Goal: Transaction & Acquisition: Obtain resource

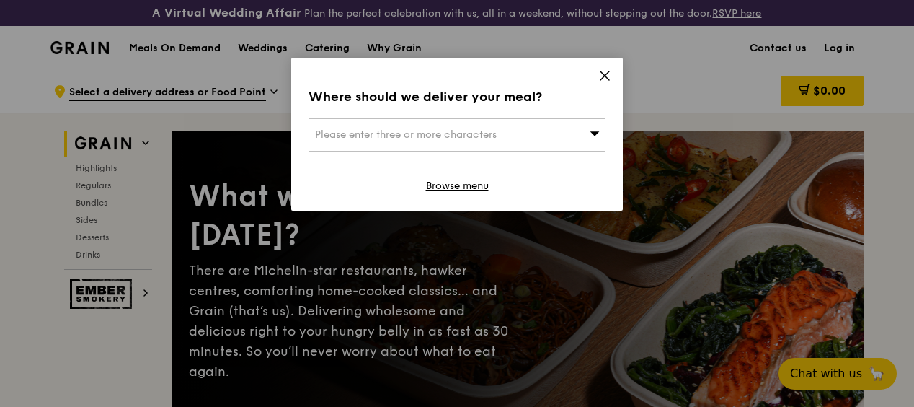
click at [590, 136] on icon at bounding box center [595, 133] width 10 height 11
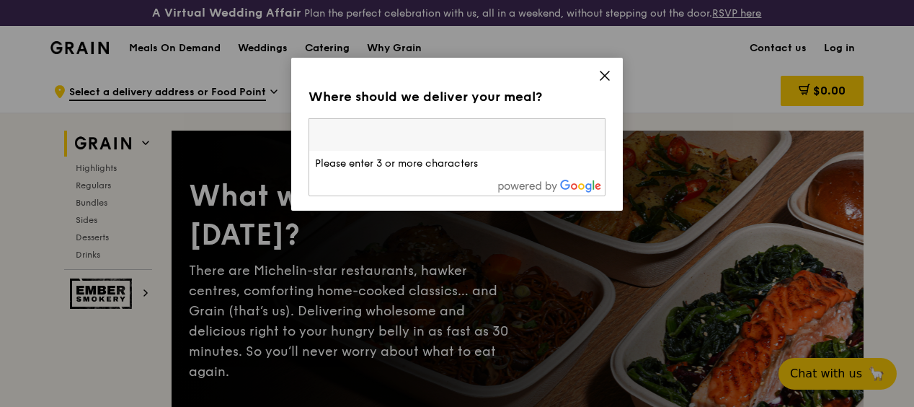
click at [613, 81] on div "Where should we deliver your meal? Please enter three or more characters Please…" at bounding box center [457, 134] width 332 height 153
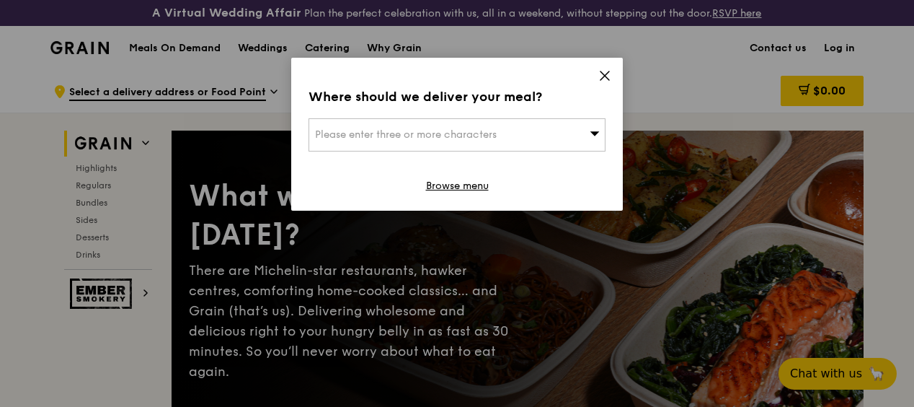
click at [609, 78] on icon at bounding box center [604, 75] width 13 height 13
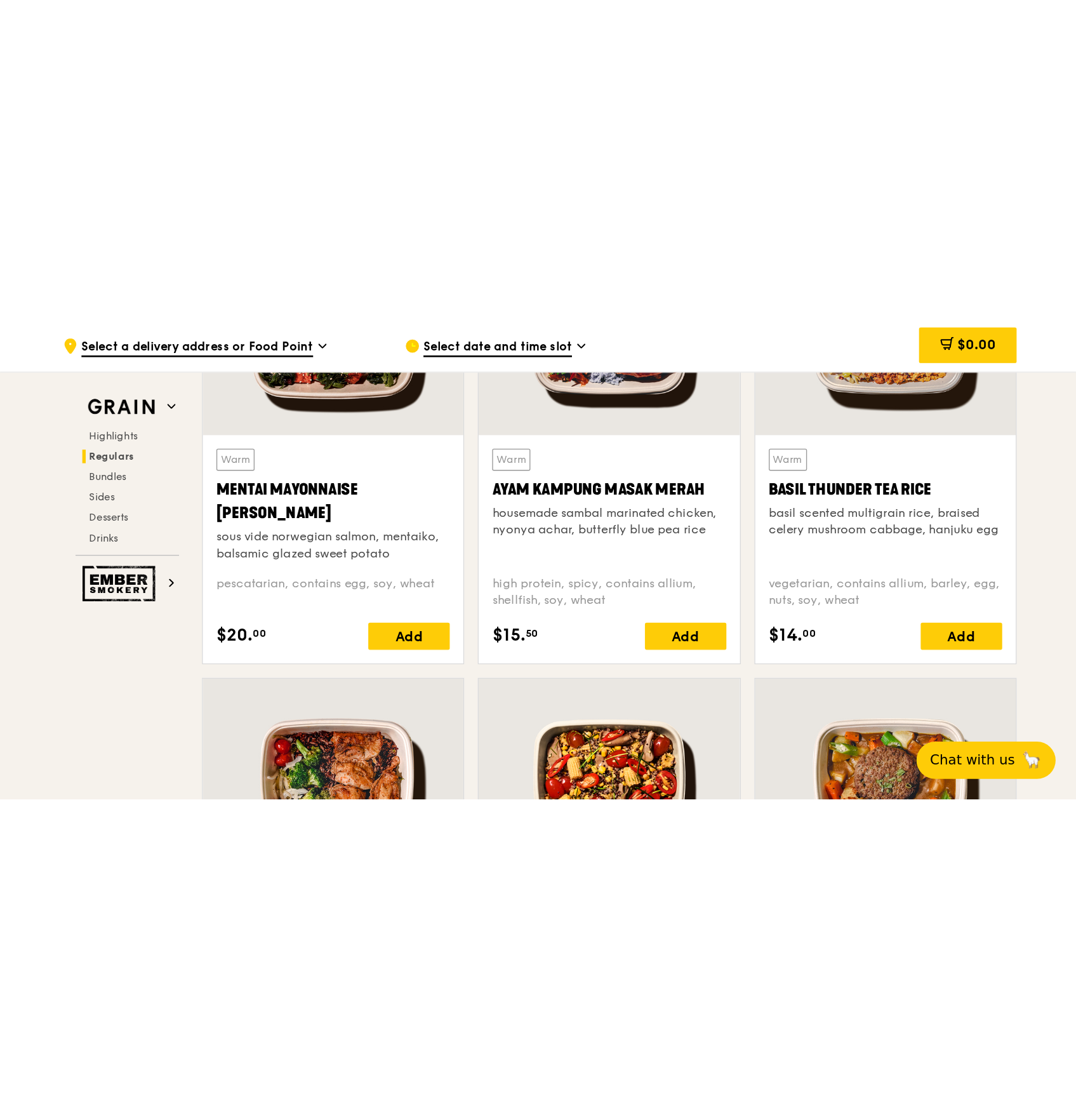
scroll to position [1270, 0]
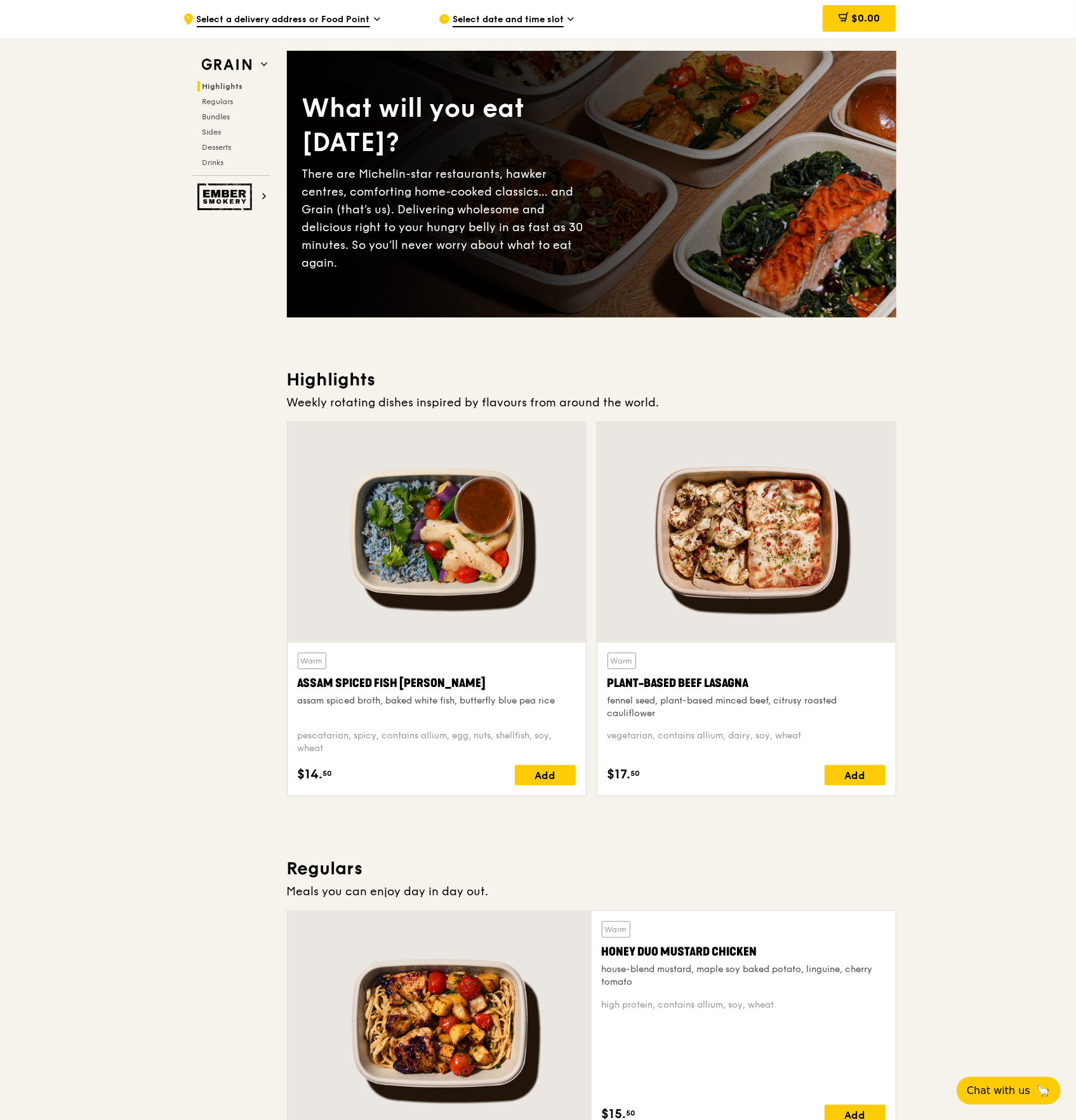
scroll to position [0, 0]
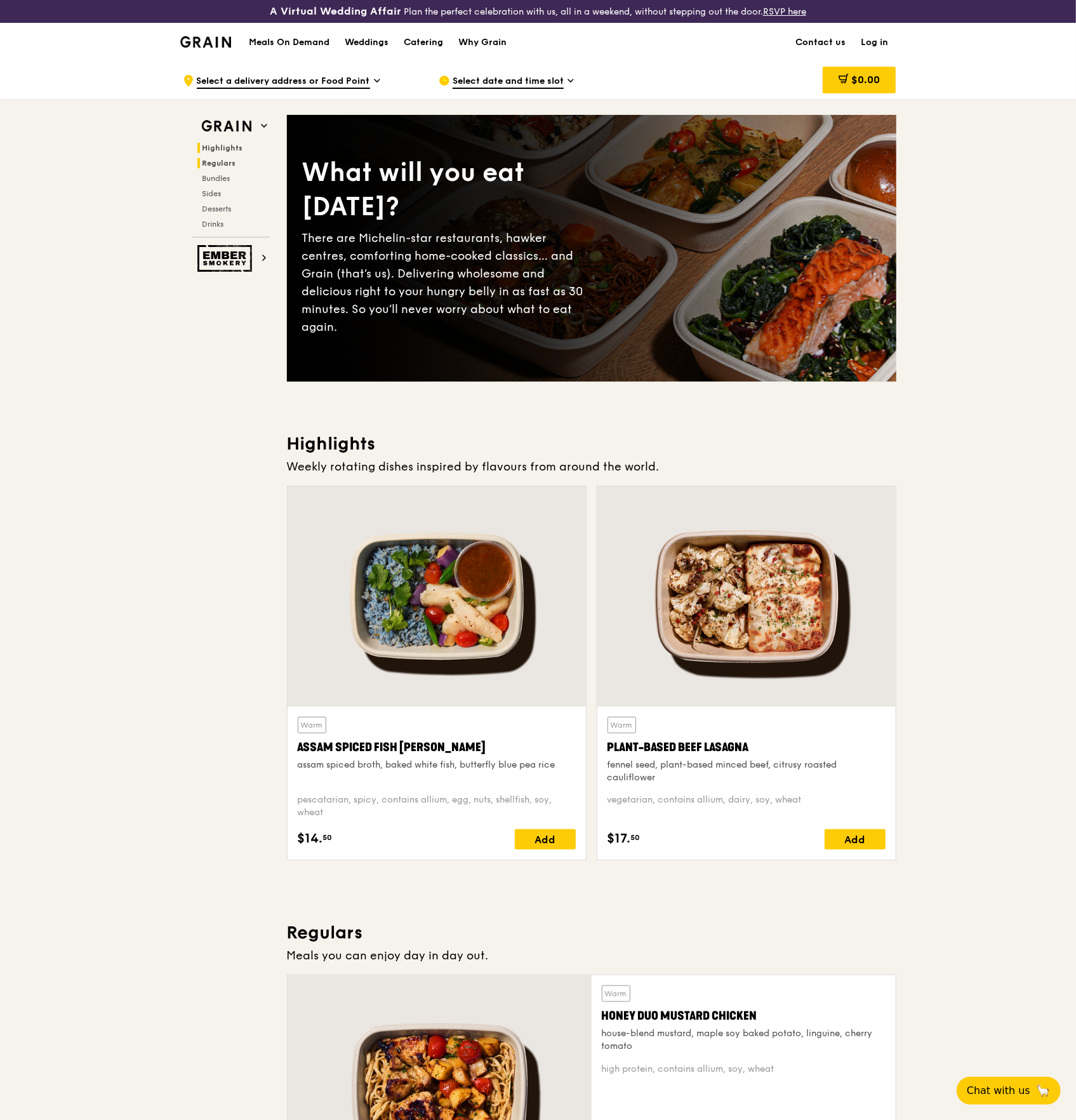
click at [227, 161] on span "Regulars" at bounding box center [219, 163] width 33 height 9
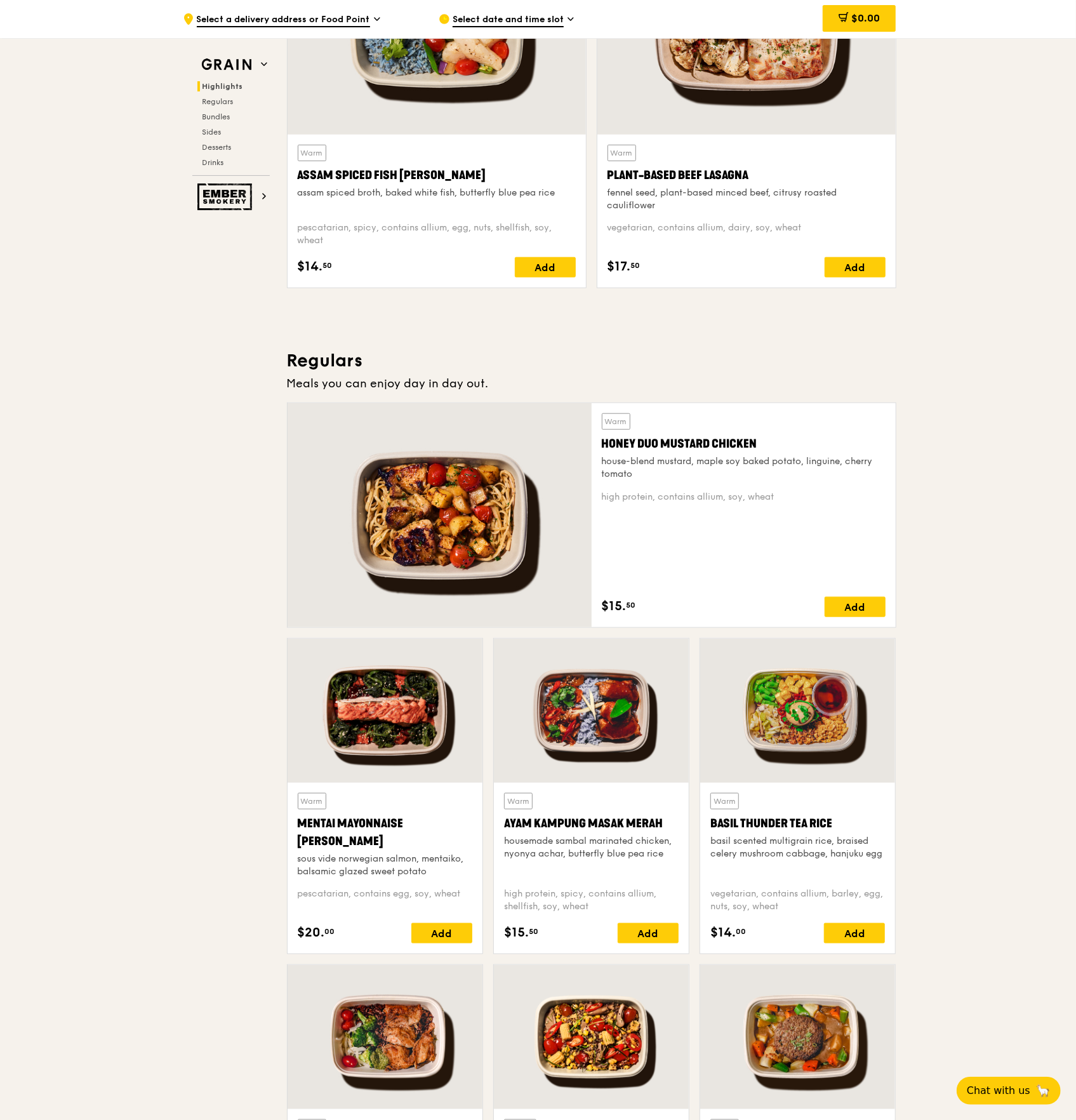
scroll to position [698, 0]
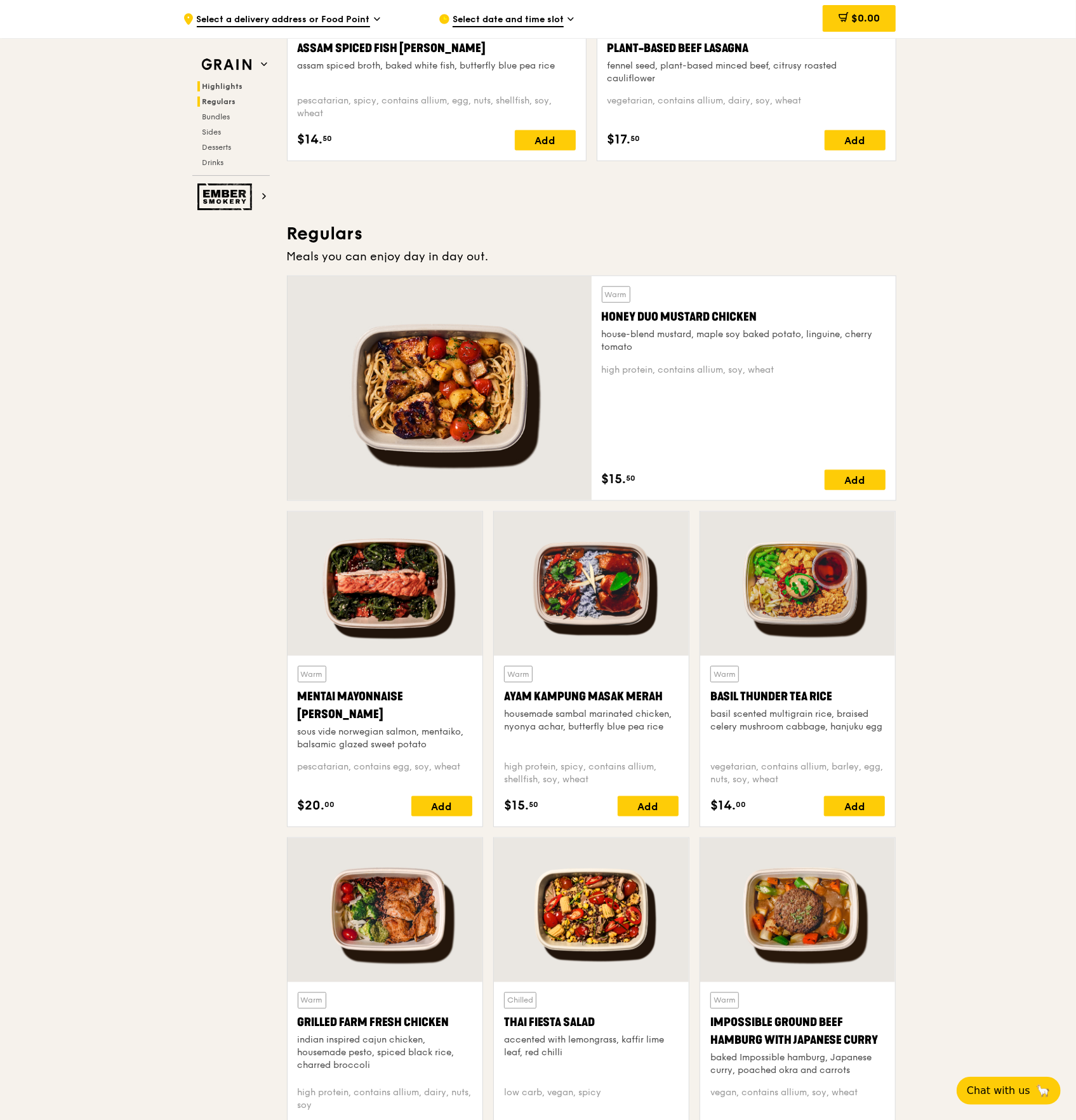
click at [221, 103] on span "Regulars" at bounding box center [219, 101] width 33 height 9
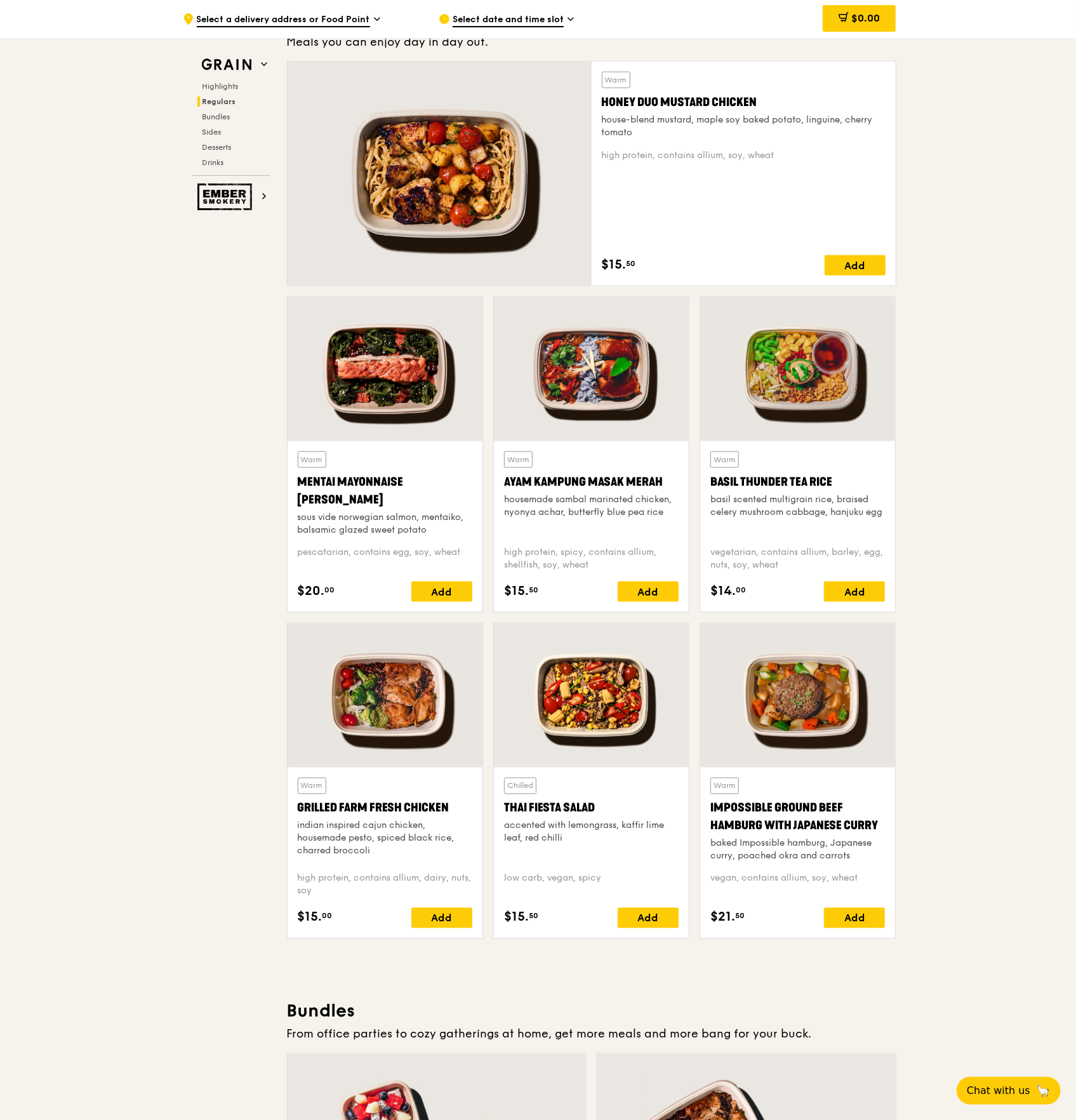
scroll to position [932, 0]
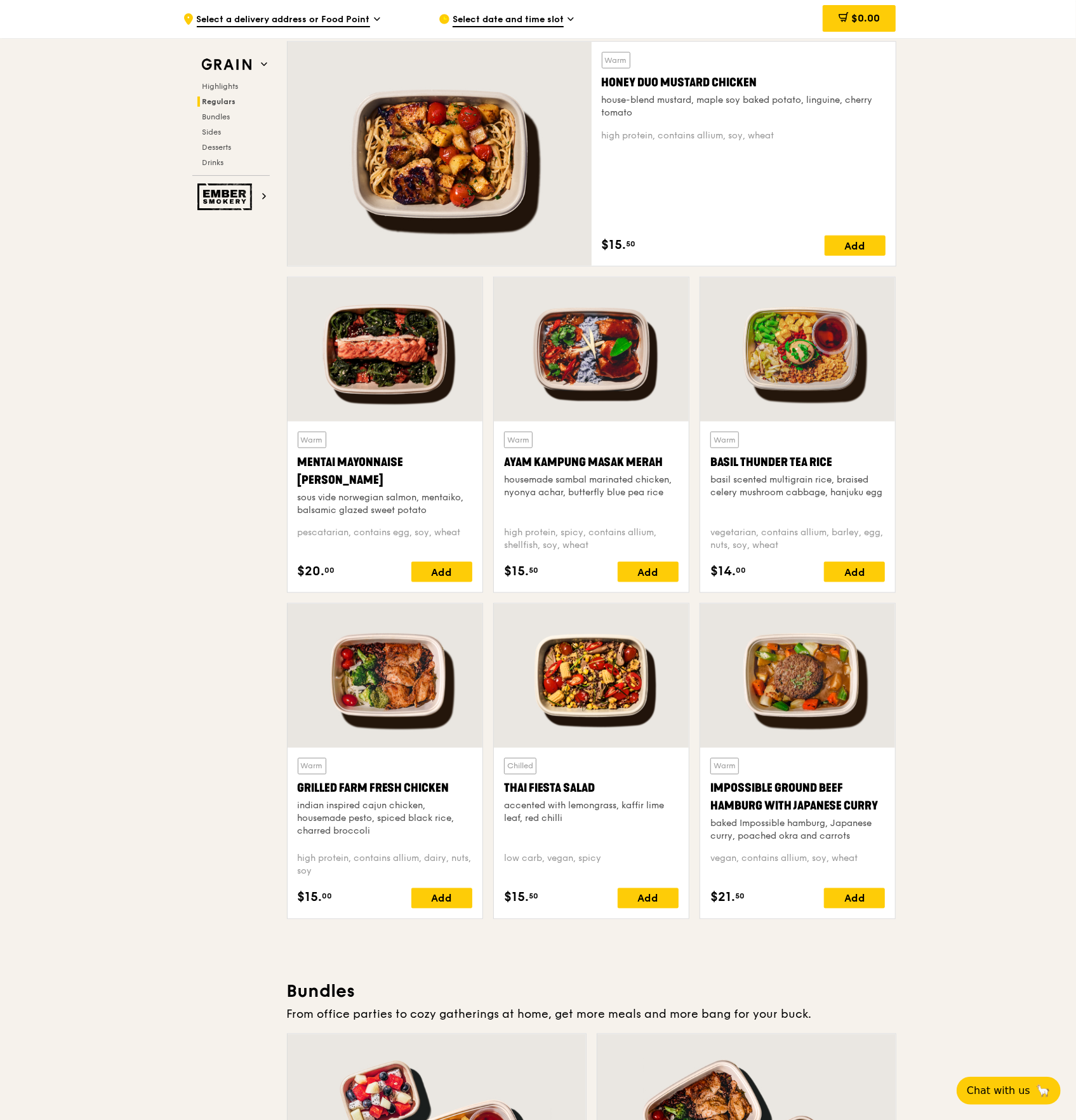
click at [558, 357] on div "Thai Fiesta Salad" at bounding box center [591, 788] width 174 height 18
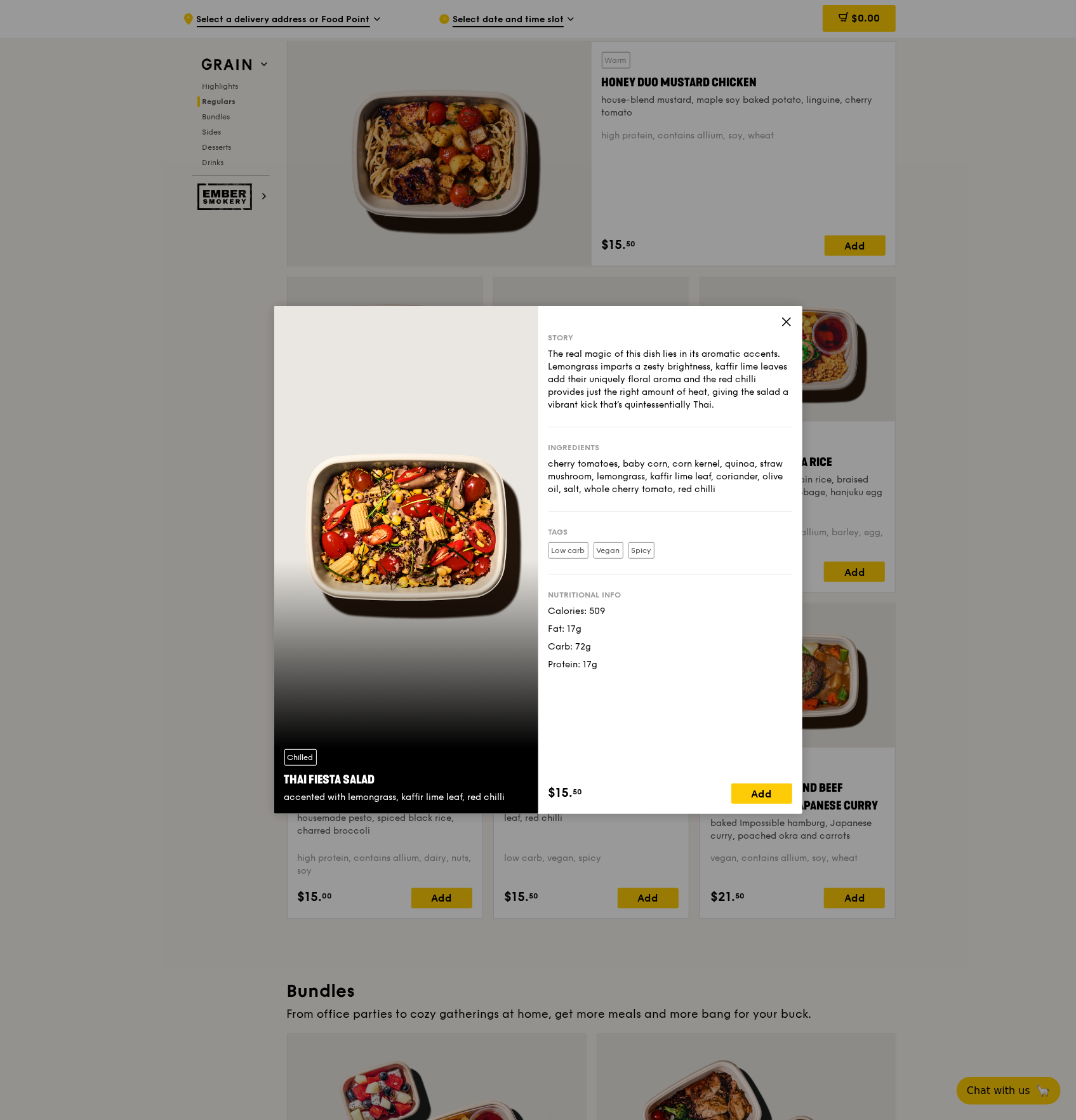
click at [782, 320] on icon at bounding box center [786, 321] width 11 height 11
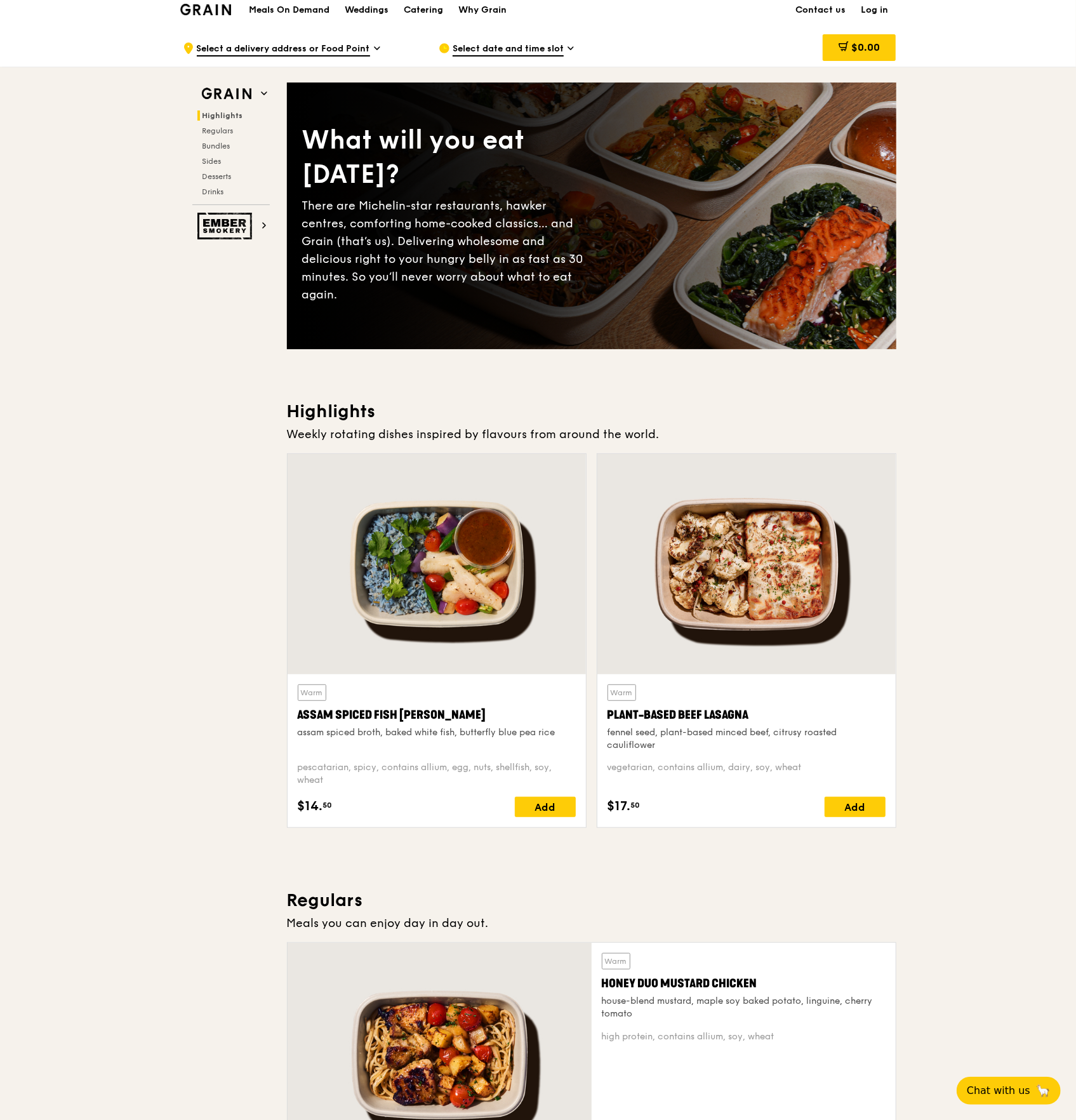
scroll to position [0, 0]
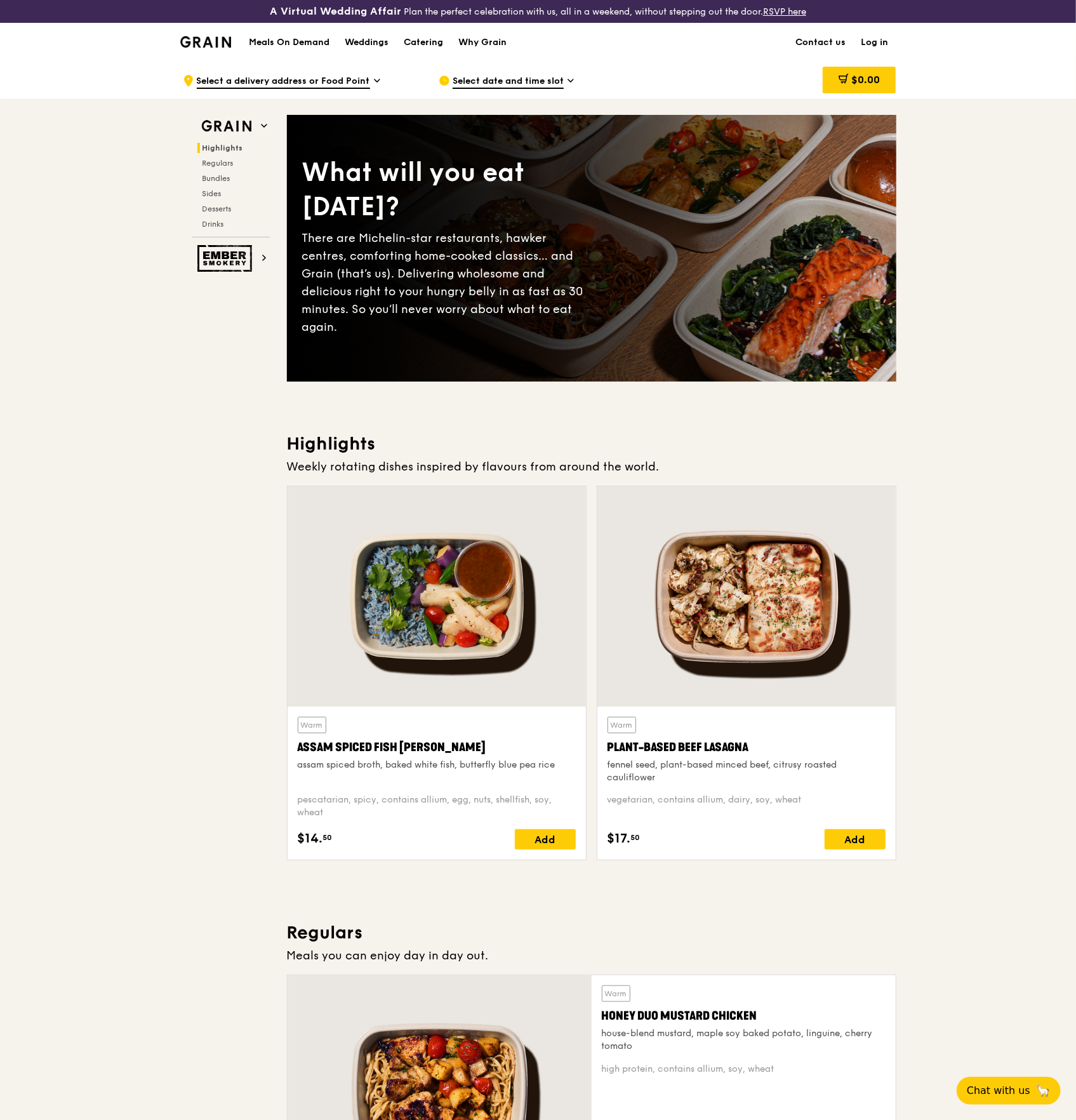
click at [302, 41] on h1 "Meals On Demand" at bounding box center [290, 42] width 81 height 12
click at [298, 40] on h1 "Meals On Demand" at bounding box center [290, 42] width 81 height 12
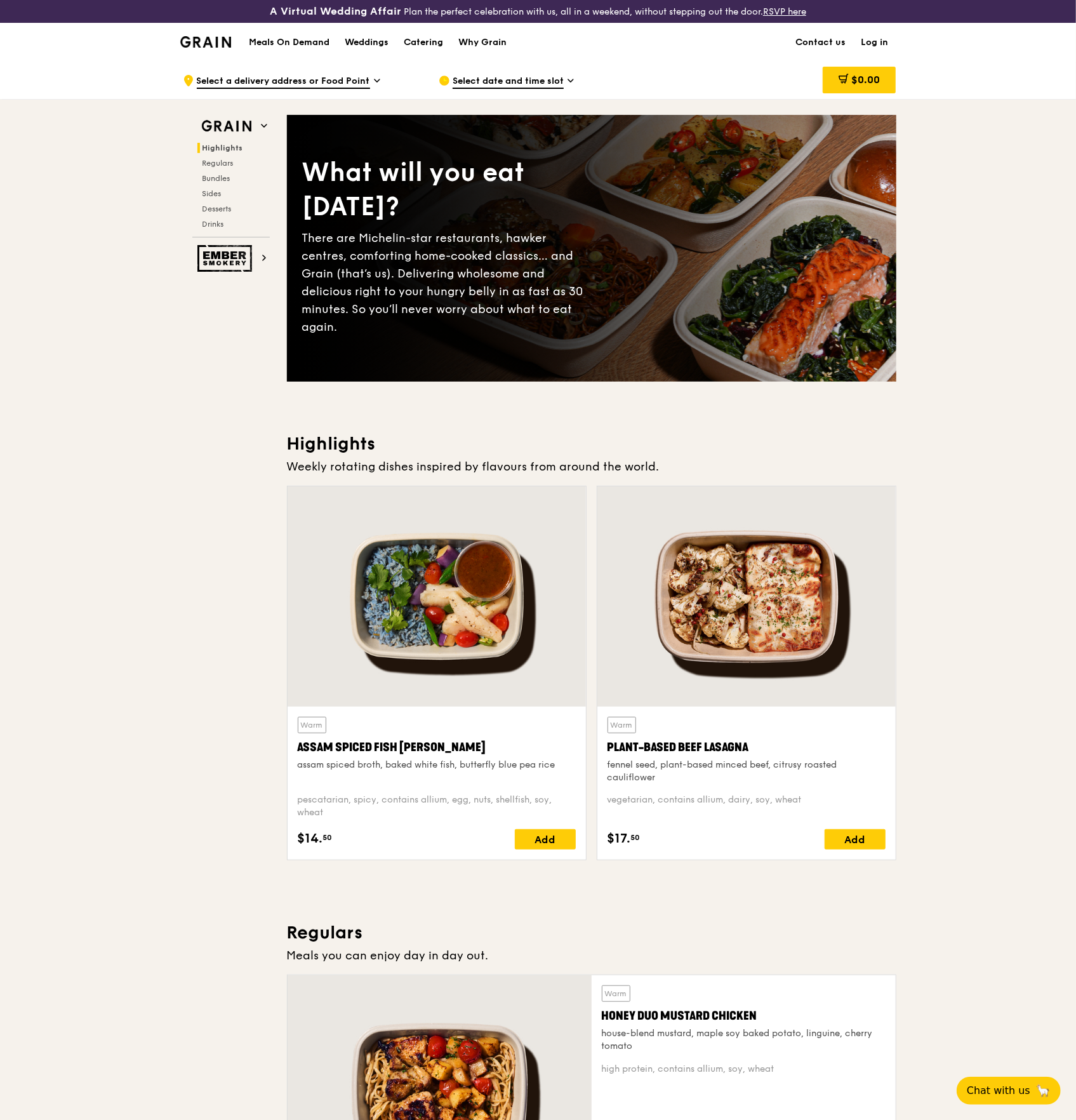
click at [304, 40] on h1 "Meals On Demand" at bounding box center [290, 42] width 81 height 12
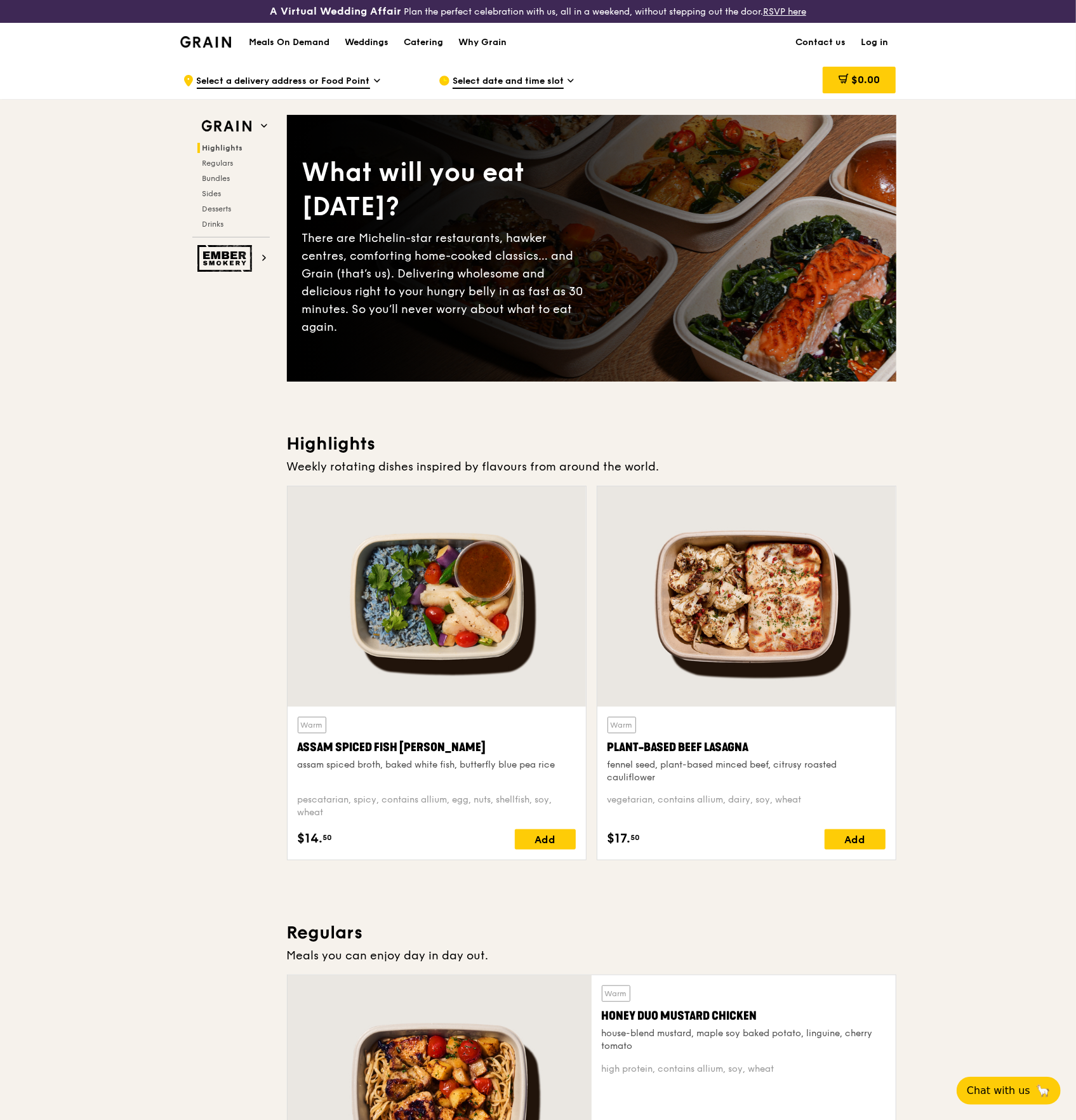
click at [375, 83] on icon at bounding box center [377, 80] width 6 height 11
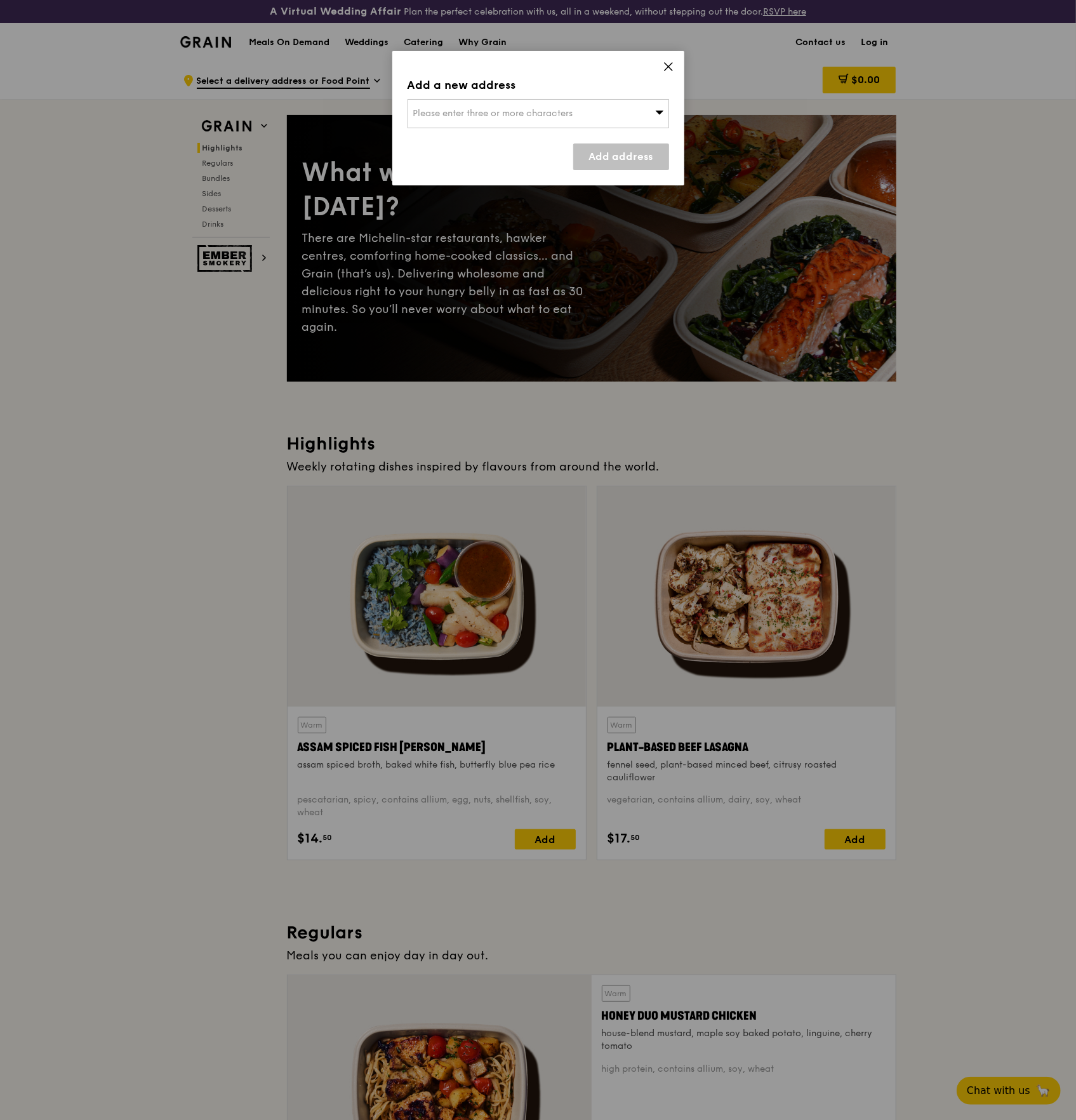
drag, startPoint x: 674, startPoint y: 112, endPoint x: 661, endPoint y: 113, distance: 13.0
click at [674, 113] on div "Add a new address Please enter three or more characters Add address" at bounding box center [539, 118] width 292 height 135
click at [661, 113] on icon at bounding box center [659, 112] width 8 height 4
click at [487, 115] on input "search" at bounding box center [539, 114] width 261 height 28
click at [666, 66] on icon at bounding box center [668, 66] width 11 height 11
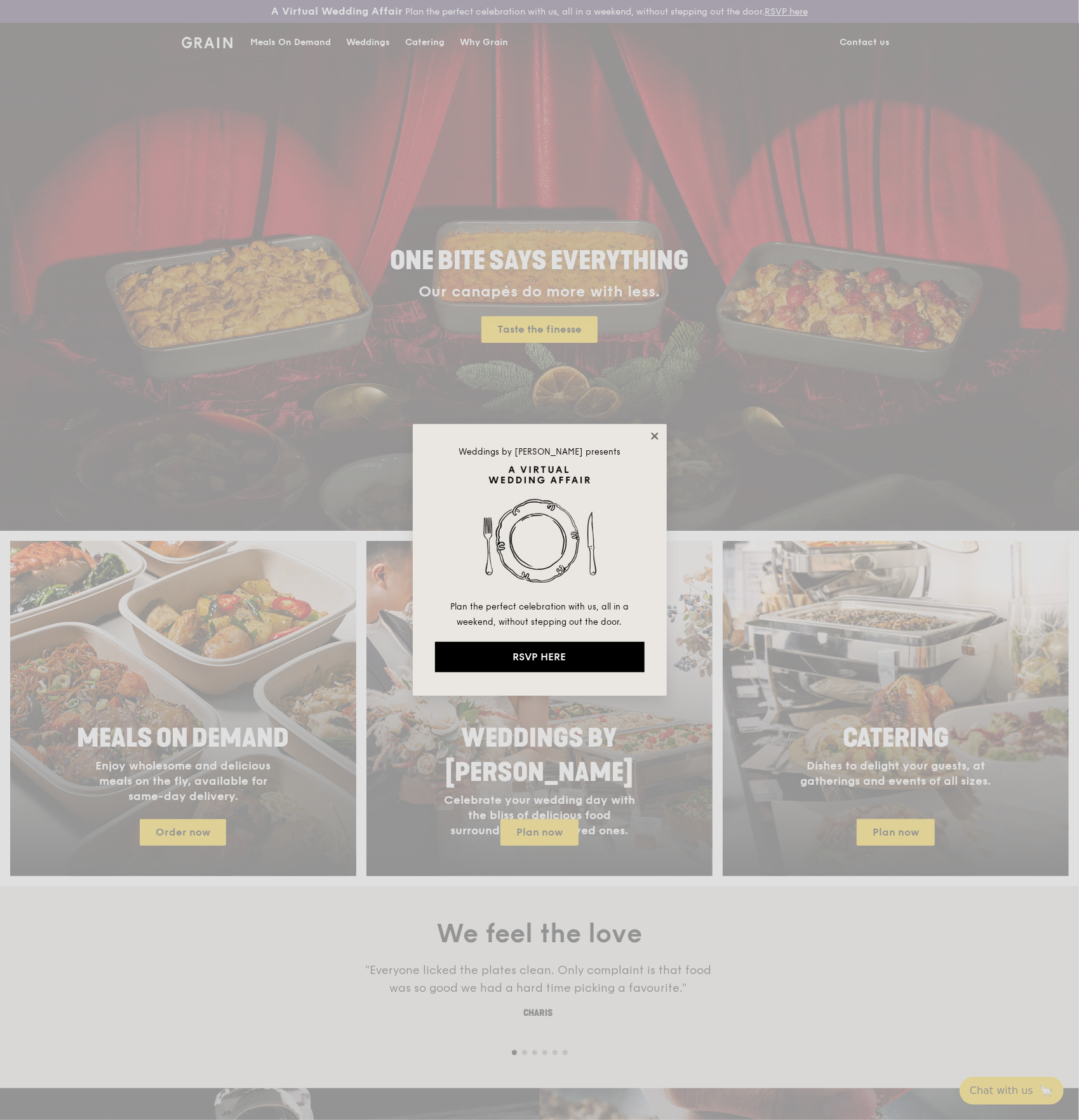
click at [654, 433] on icon at bounding box center [654, 436] width 11 height 11
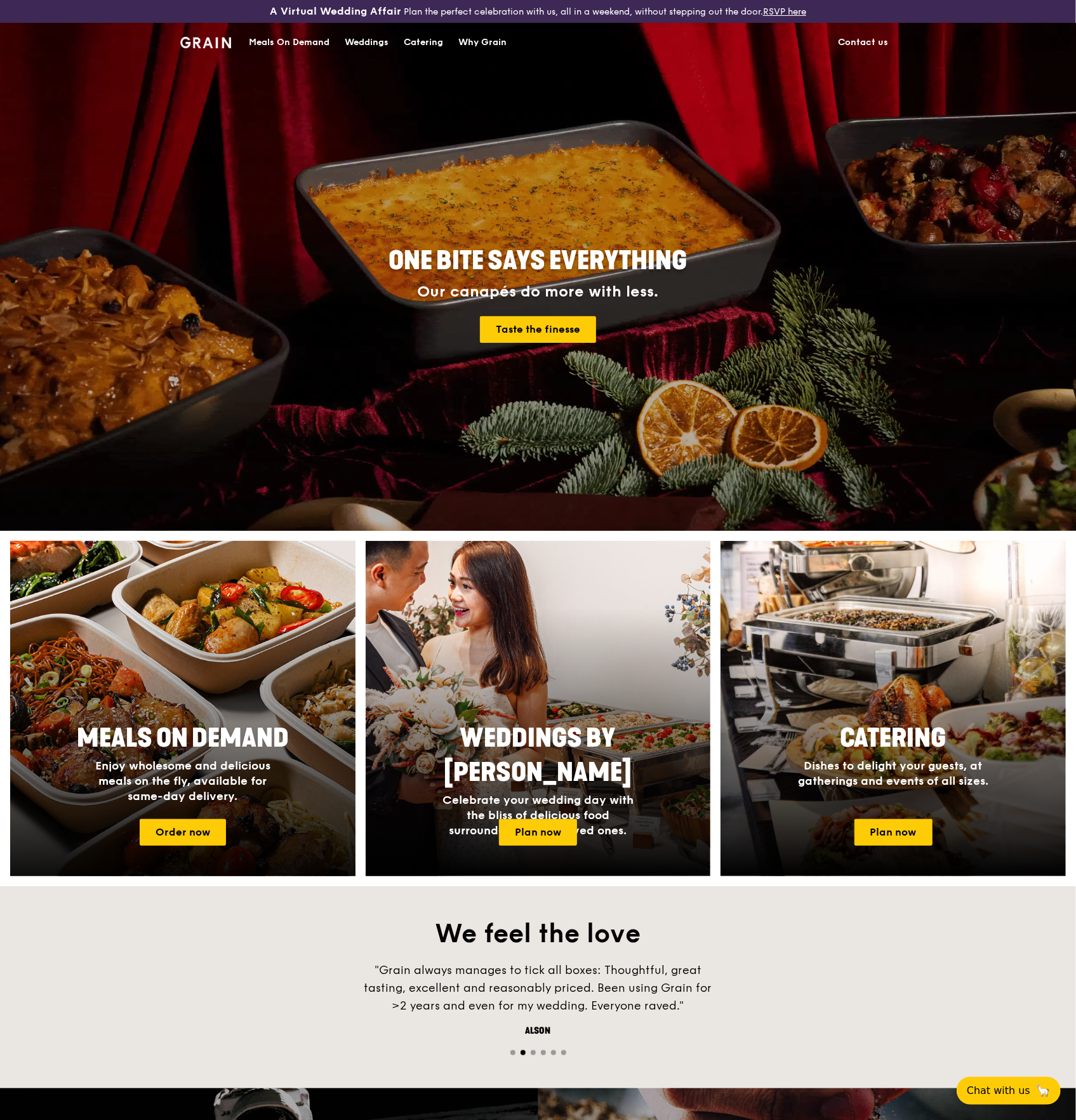
click at [174, 645] on div at bounding box center [182, 709] width 380 height 369
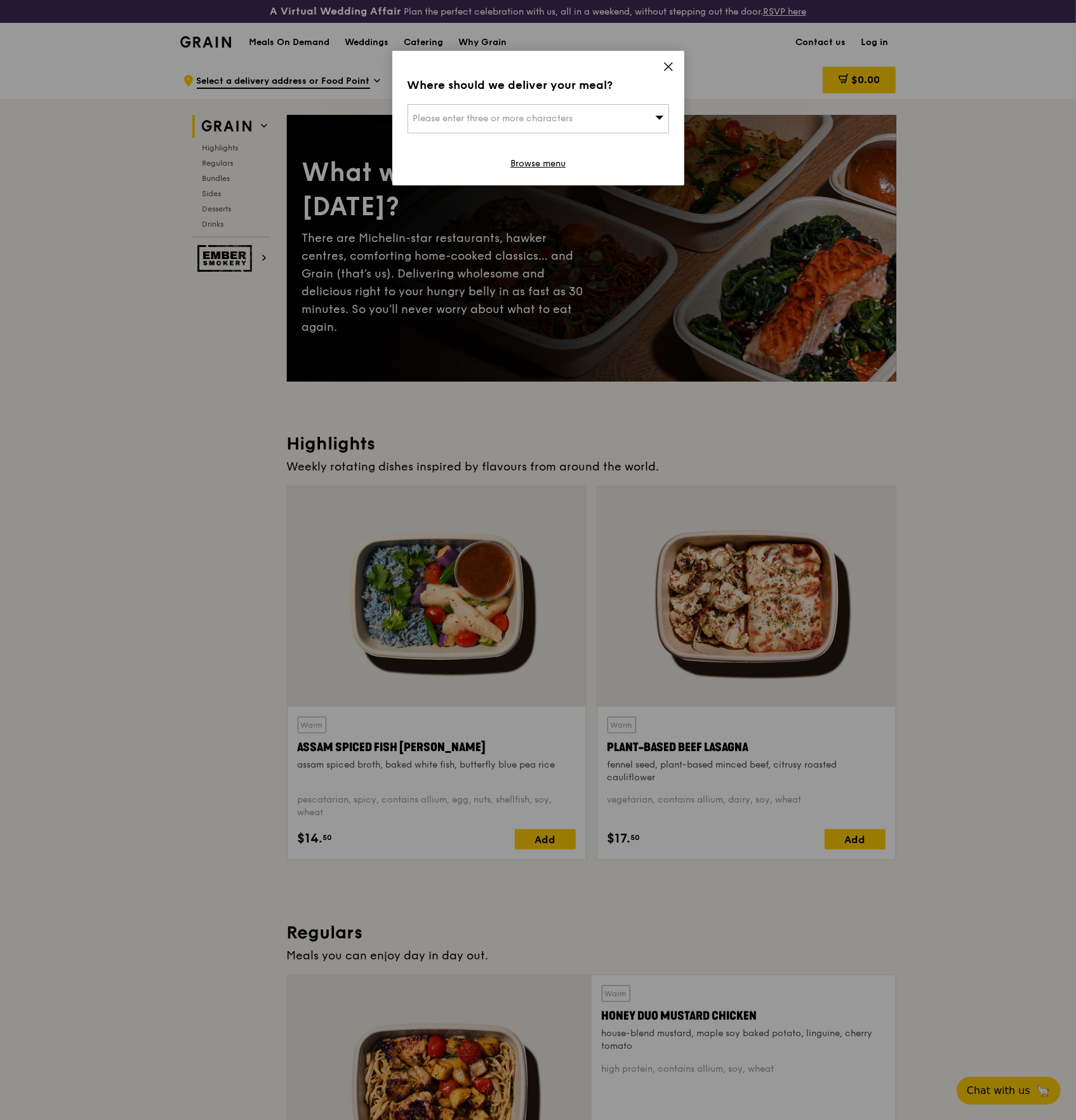
click at [668, 65] on icon at bounding box center [668, 66] width 11 height 11
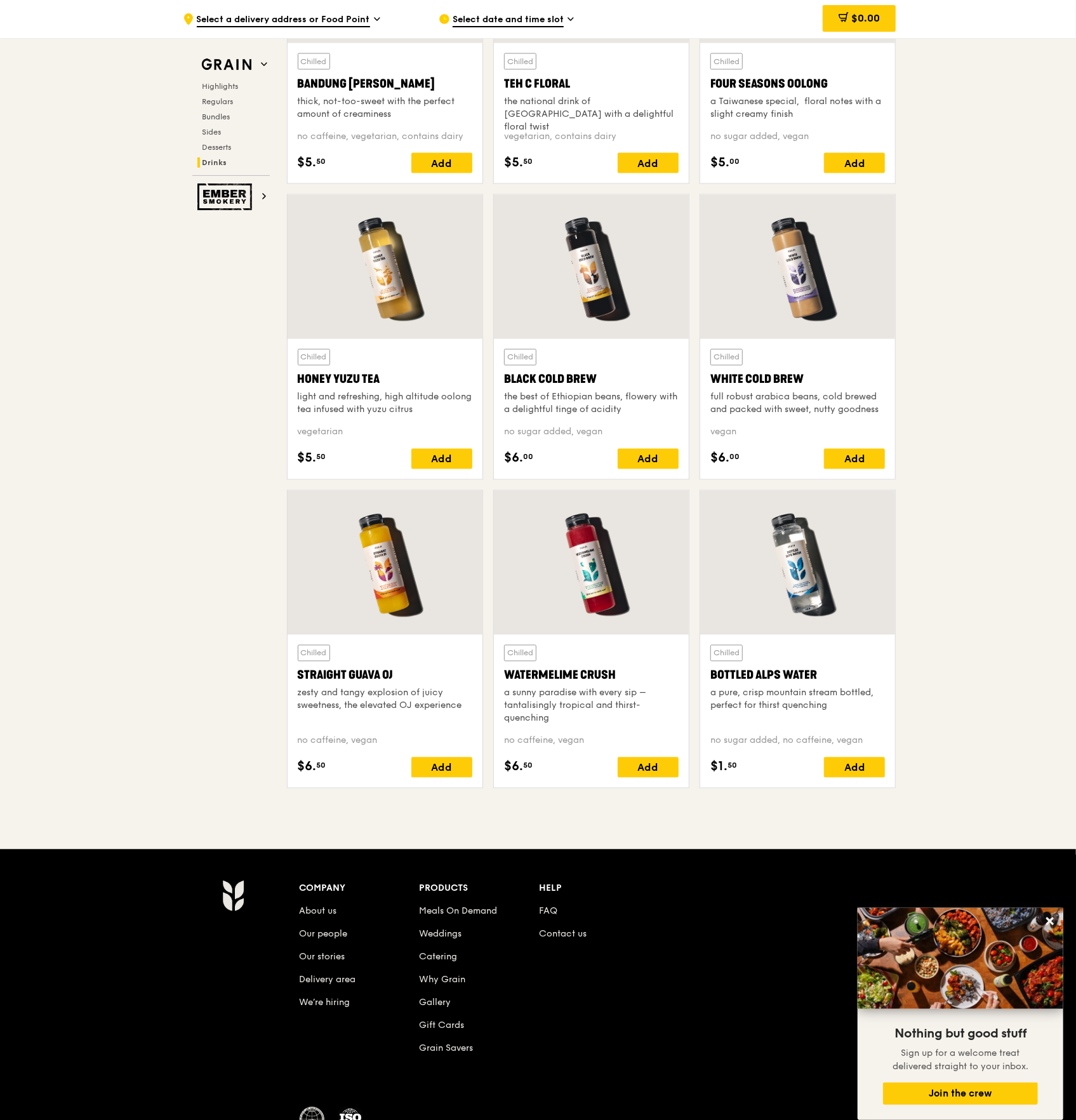
scroll to position [4728, 0]
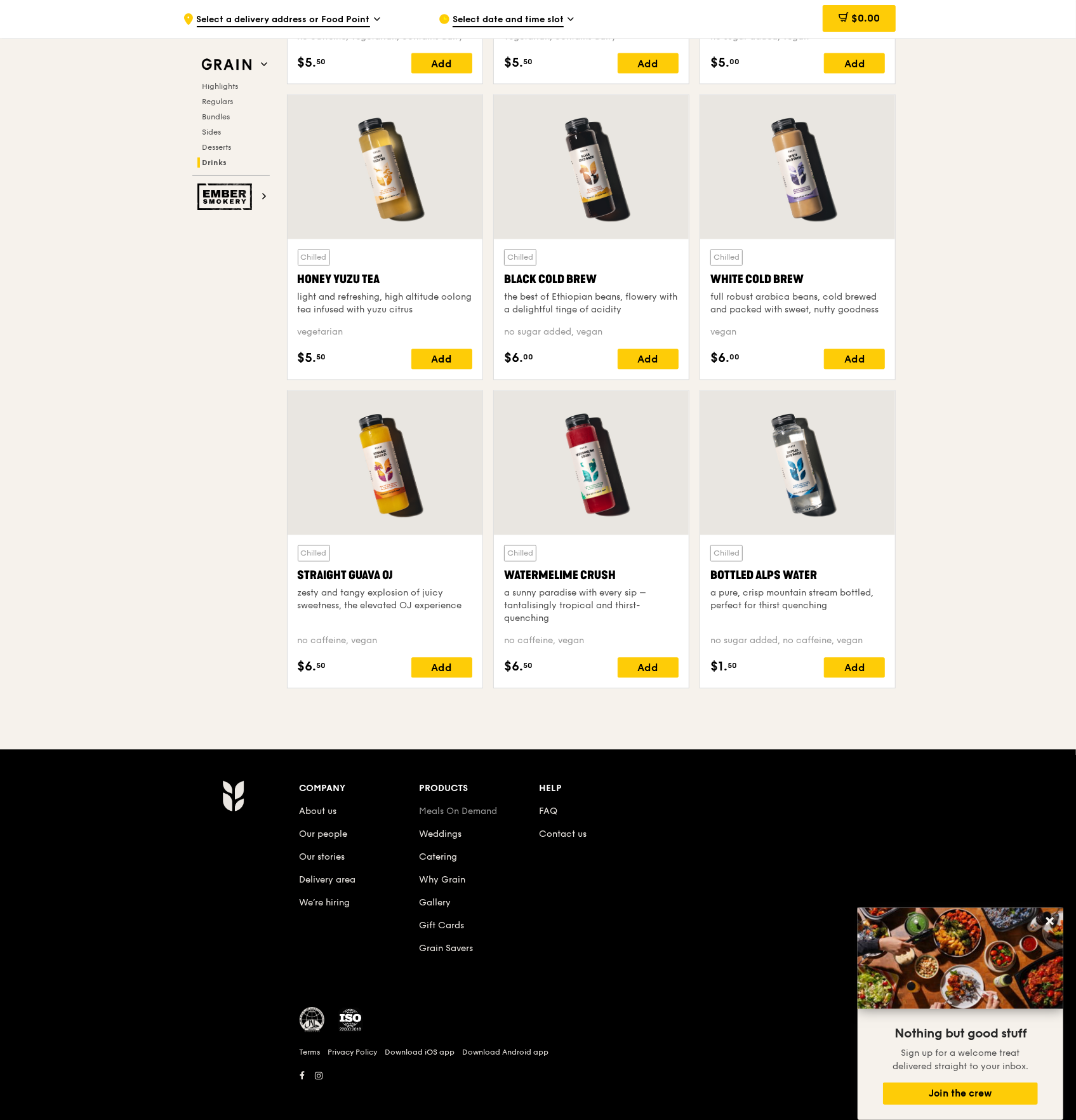
click at [430, 807] on link "Meals On Demand" at bounding box center [458, 812] width 78 height 11
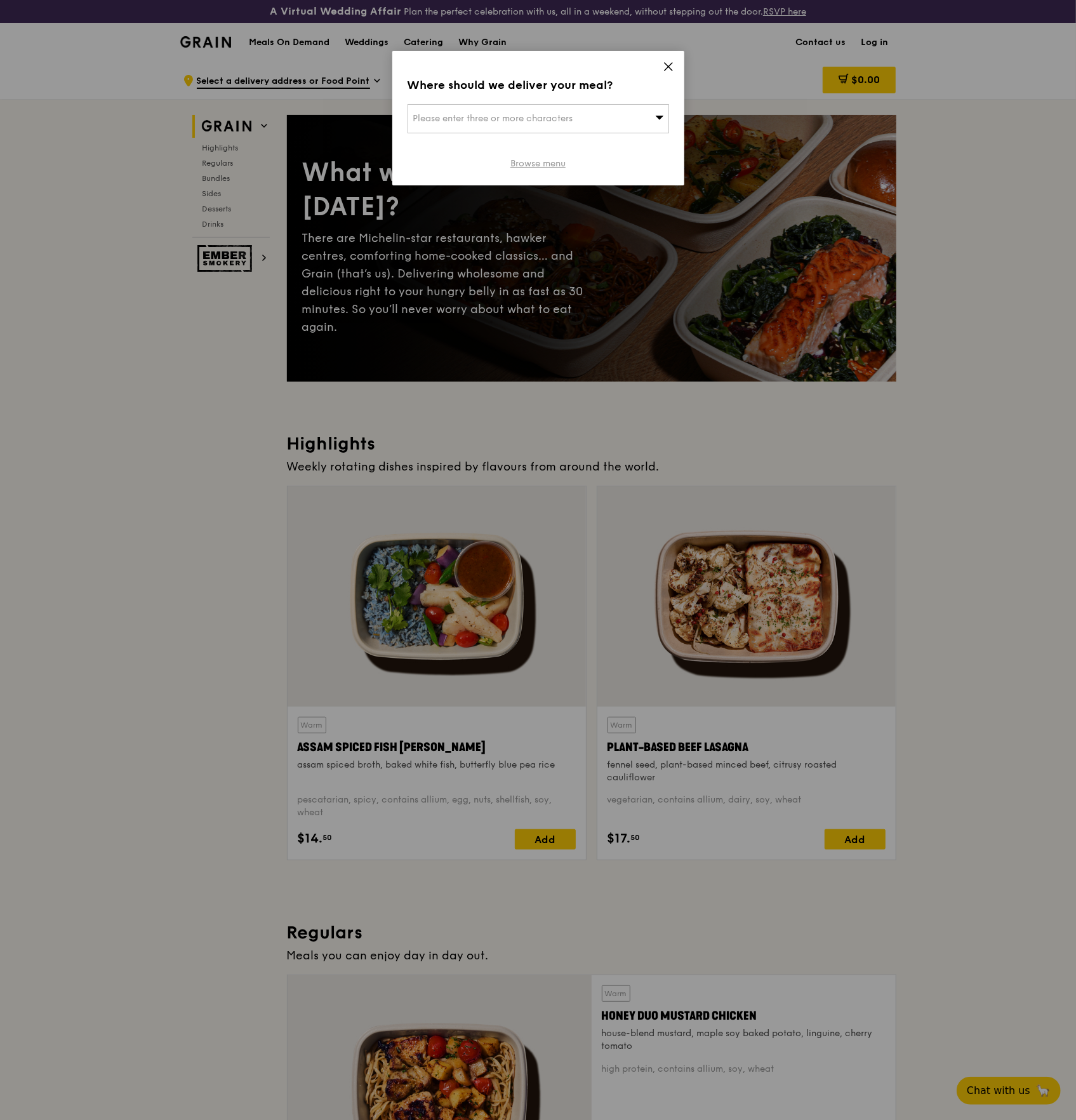
click at [527, 167] on link "Browse menu" at bounding box center [538, 164] width 55 height 12
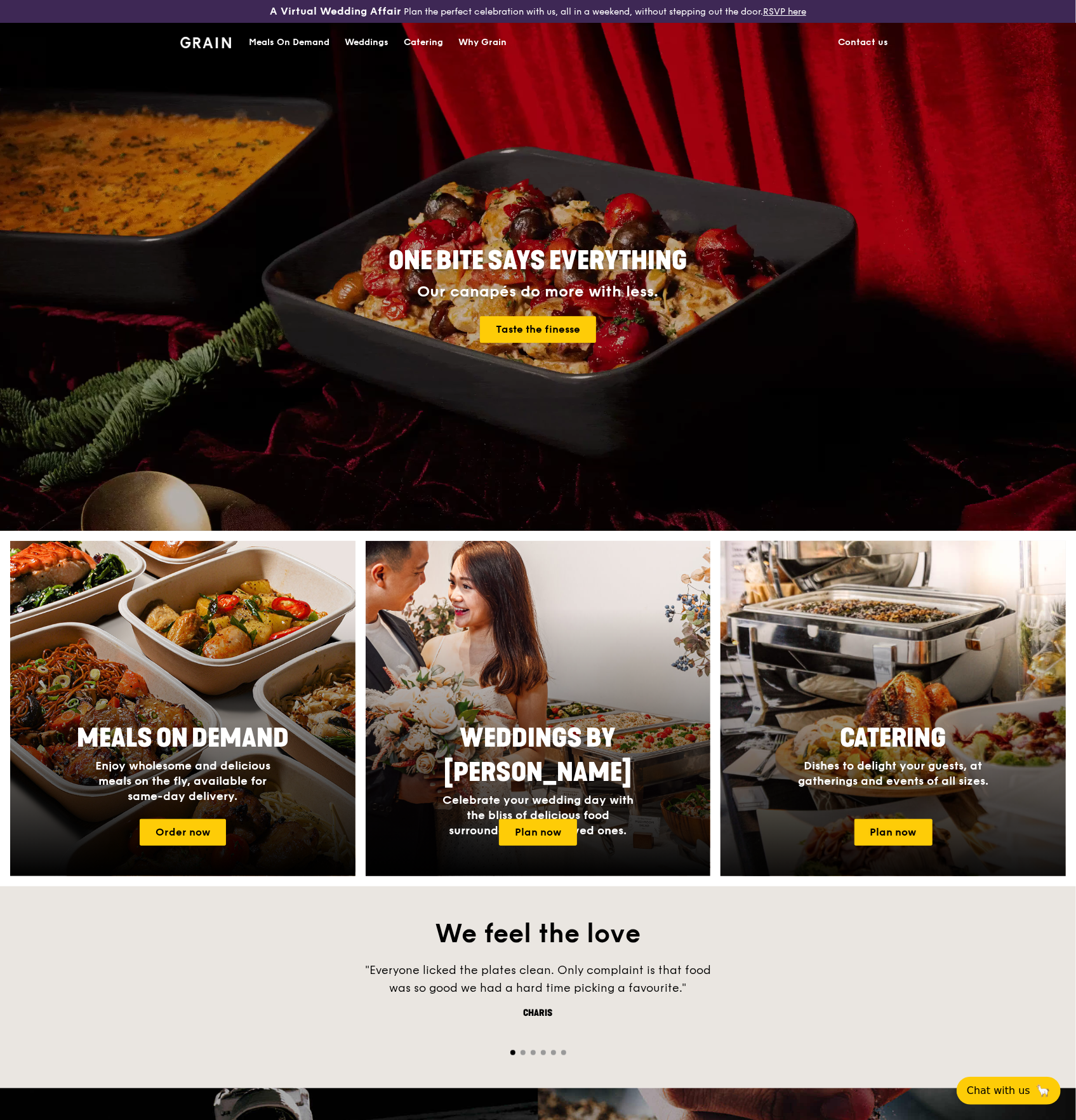
click at [893, 756] on div "Catering Dishes to delight your guests, at gatherings and events of all sizes." at bounding box center [893, 755] width 254 height 77
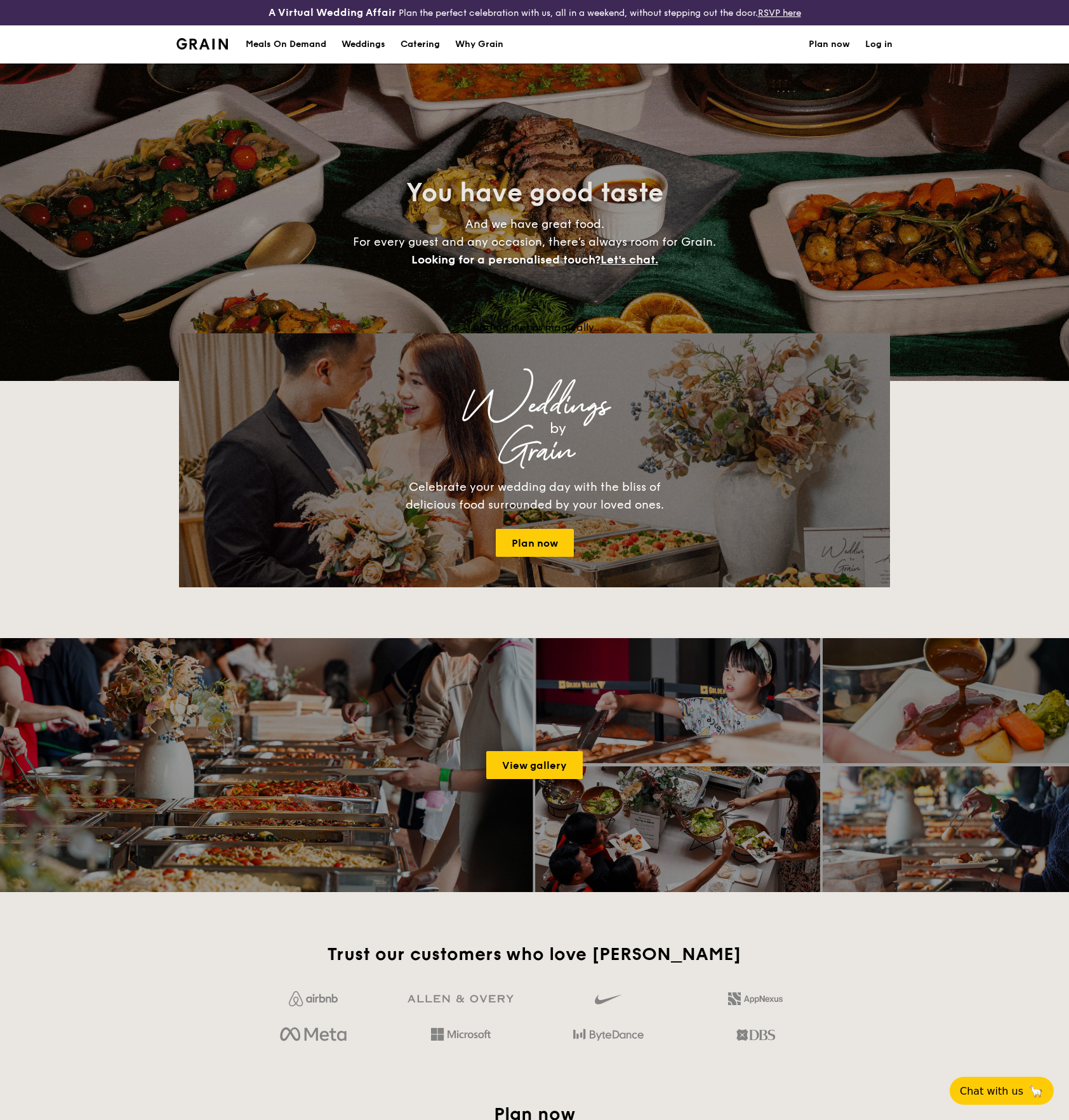
select select
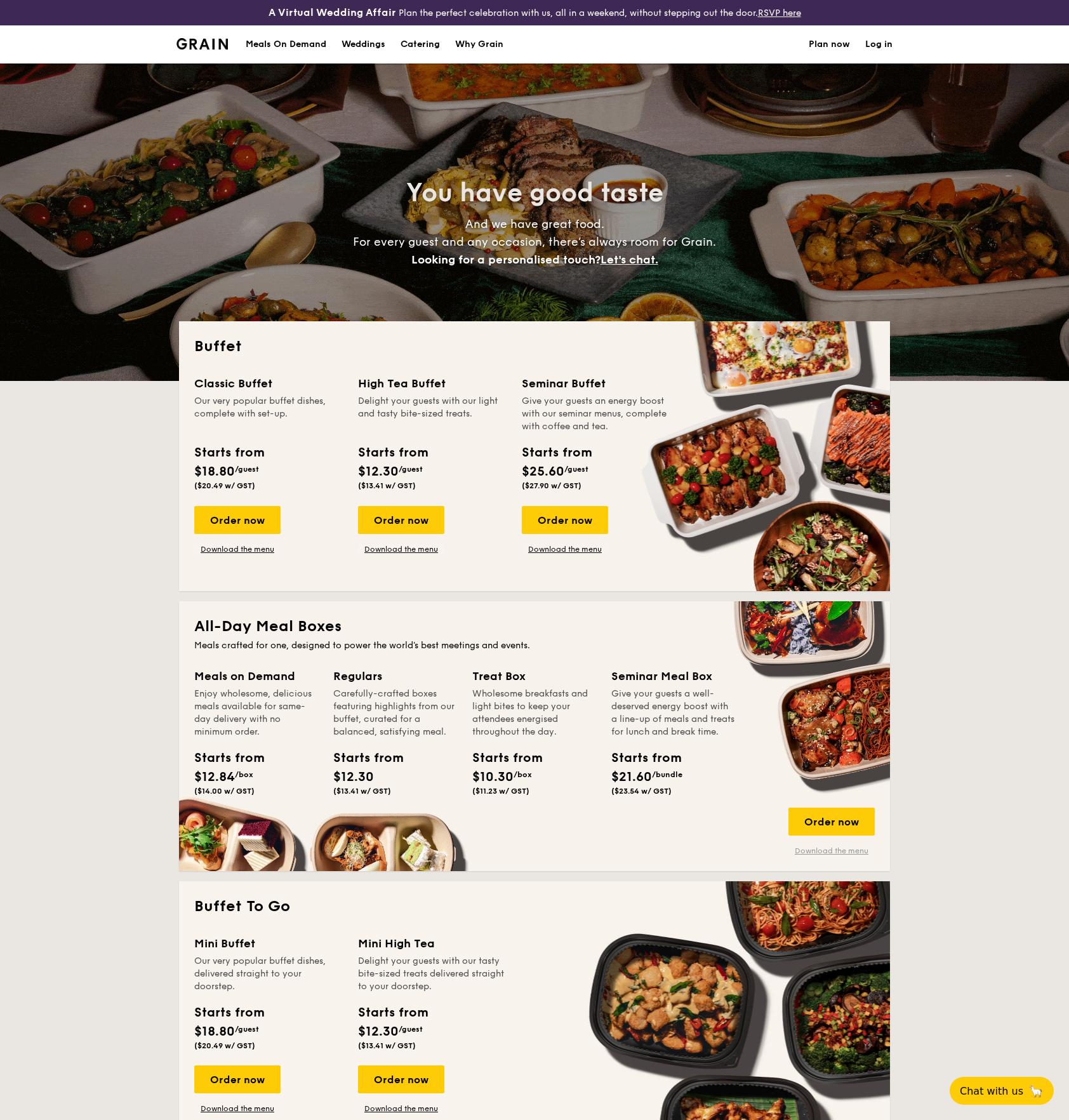
click at [818, 847] on link "Download the menu" at bounding box center [831, 851] width 86 height 11
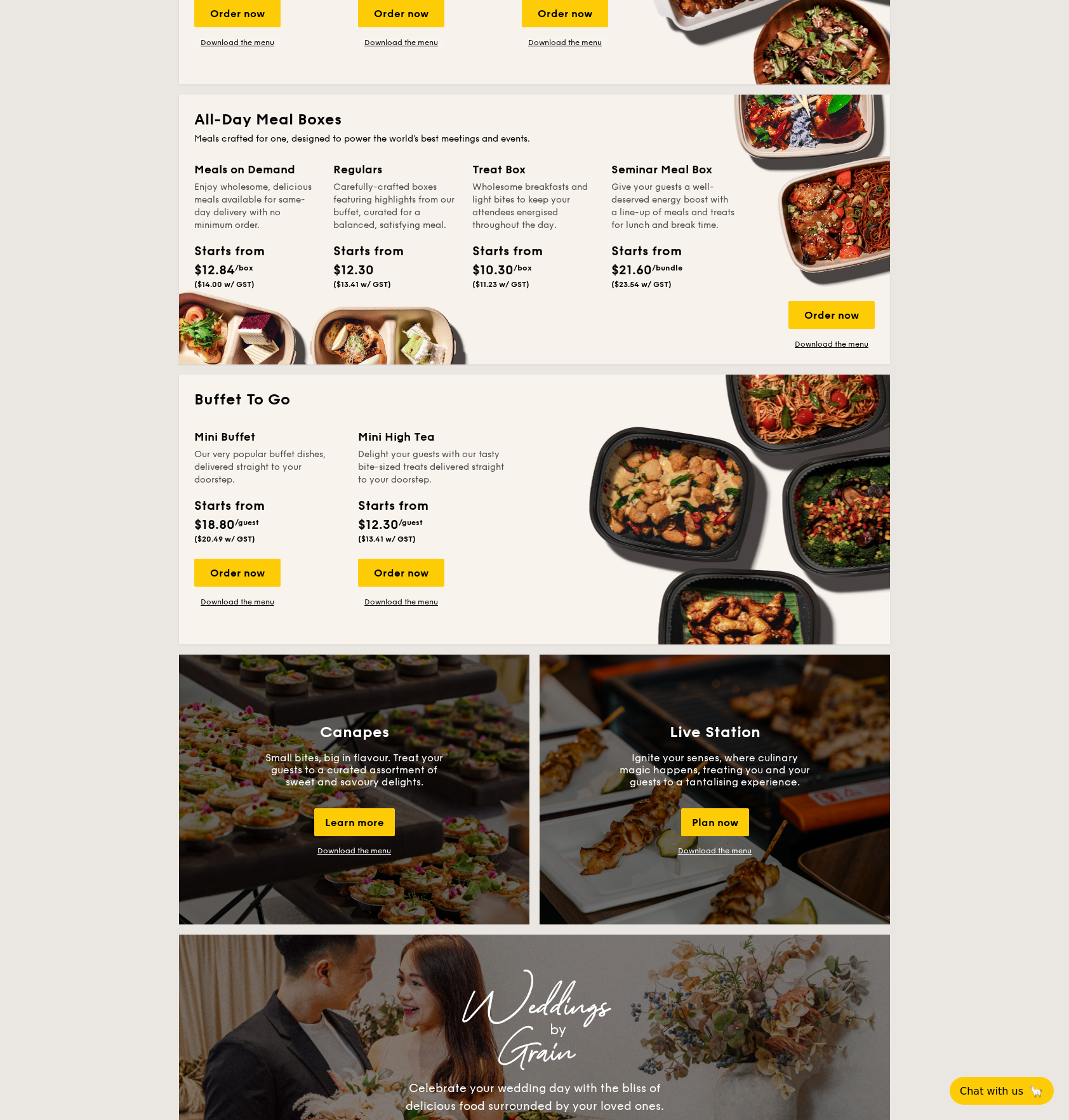
scroll to position [508, 0]
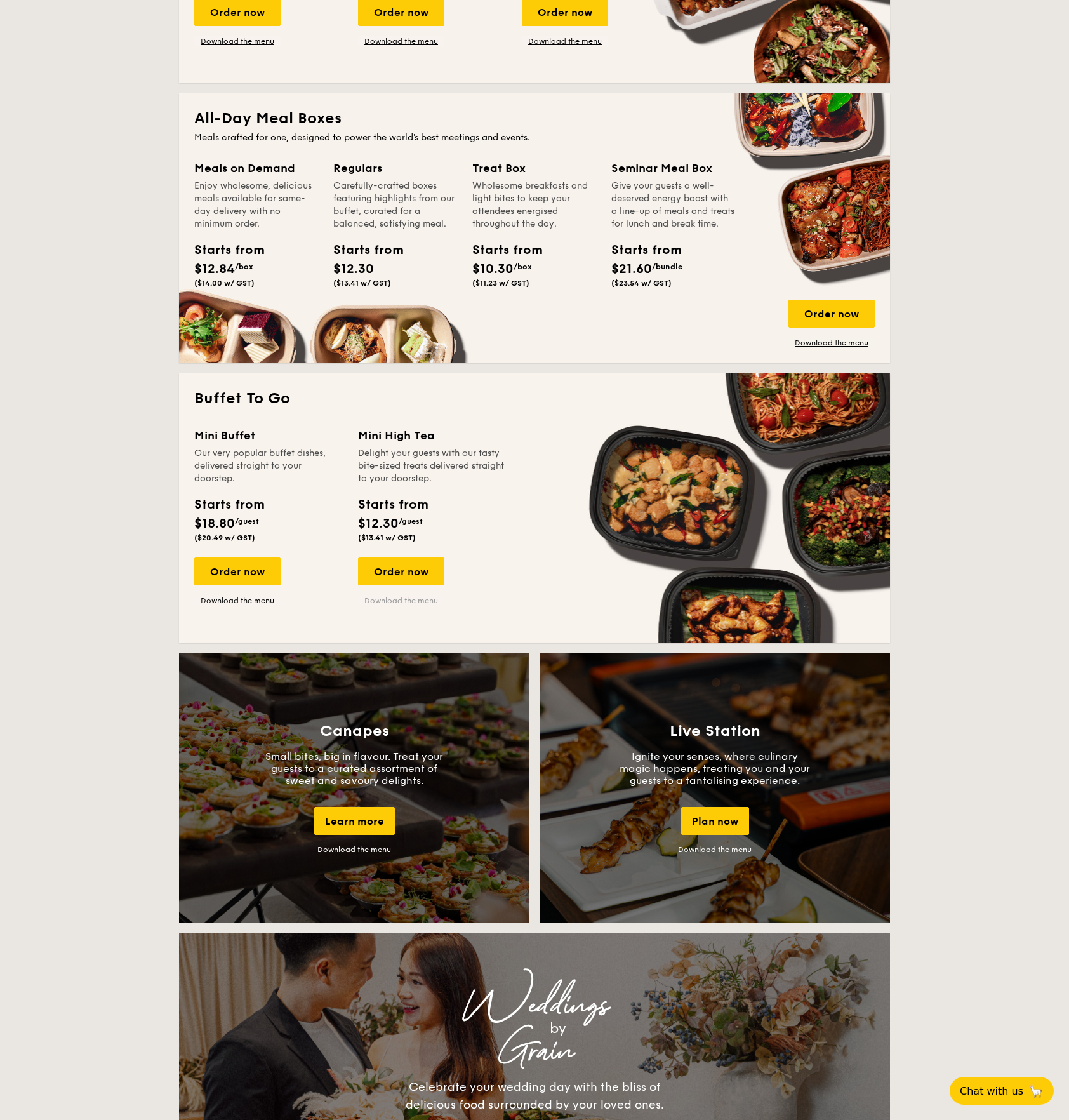
click at [376, 601] on link "Download the menu" at bounding box center [402, 601] width 86 height 11
